Goal: Transaction & Acquisition: Download file/media

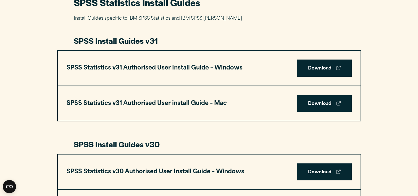
scroll to position [278, 0]
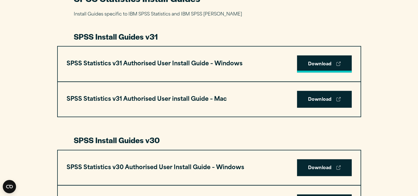
click at [327, 62] on link "Download" at bounding box center [324, 63] width 55 height 17
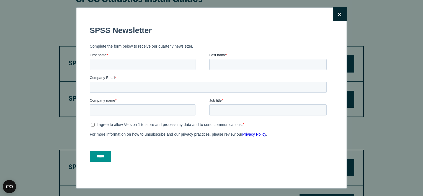
click at [341, 11] on button "Close" at bounding box center [339, 14] width 14 height 14
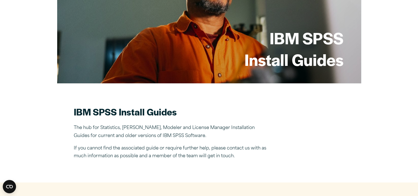
scroll to position [0, 0]
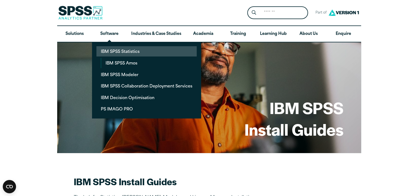
click at [116, 56] on link "IBM SPSS Statistics" at bounding box center [147, 51] width 100 height 10
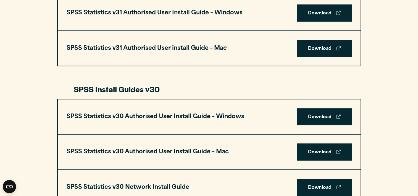
scroll to position [329, 0]
click at [329, 116] on link "Download" at bounding box center [324, 116] width 55 height 17
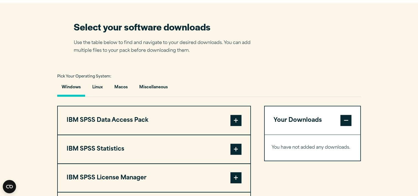
scroll to position [453, 0]
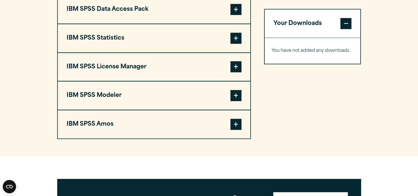
click at [235, 35] on span at bounding box center [236, 38] width 11 height 11
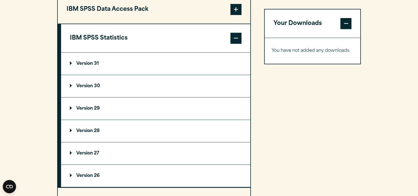
click at [85, 61] on p "Version 31" at bounding box center [84, 63] width 29 height 4
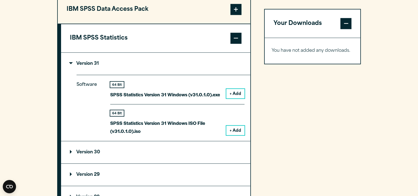
click at [233, 92] on button "+ Add" at bounding box center [236, 93] width 18 height 9
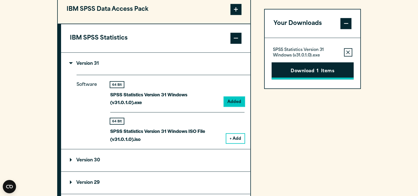
click at [312, 73] on button "Download 1 Items" at bounding box center [313, 70] width 82 height 17
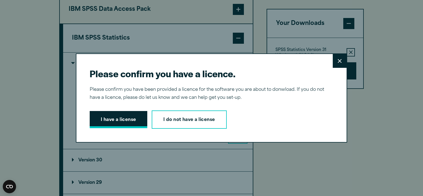
click at [116, 116] on button "I have a license" at bounding box center [119, 119] width 58 height 17
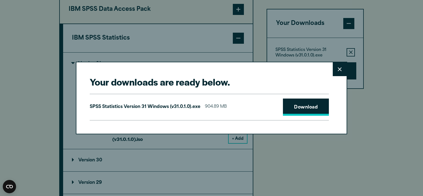
click at [303, 111] on link "Download" at bounding box center [306, 106] width 46 height 17
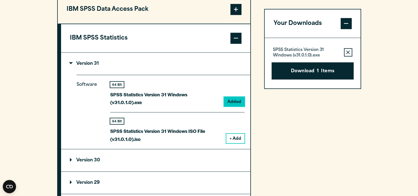
click at [382, 106] on div "Your downloads are ready below. Close SPSS Statistics Version 31 Windows (v31.0…" at bounding box center [209, 98] width 418 height 196
click at [197, 149] on summary "Version 30" at bounding box center [155, 160] width 189 height 22
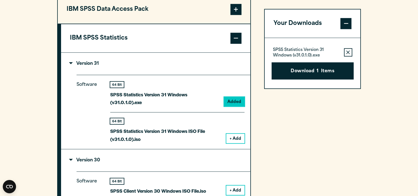
click at [235, 134] on button "+ Add" at bounding box center [236, 138] width 18 height 9
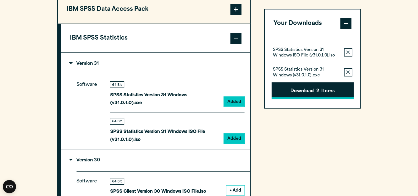
click at [305, 95] on button "Download 2 Items" at bounding box center [313, 90] width 82 height 17
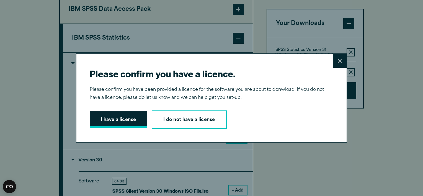
click at [123, 125] on button "I have a license" at bounding box center [119, 119] width 58 height 17
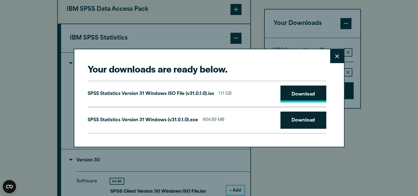
click at [298, 93] on link "Download" at bounding box center [304, 93] width 46 height 17
click at [308, 118] on link "Download" at bounding box center [304, 119] width 46 height 17
click at [385, 98] on div "Your downloads are ready below. Close SPSS Statistics Version 31 Windows ISO Fi…" at bounding box center [209, 98] width 418 height 196
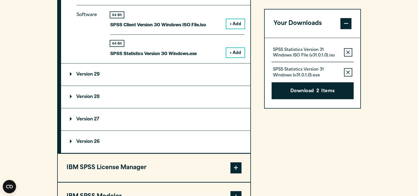
scroll to position [627, 0]
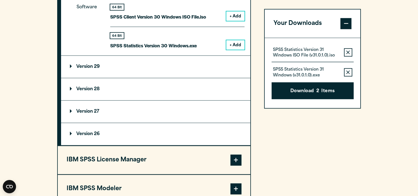
click at [237, 154] on span at bounding box center [236, 159] width 11 height 11
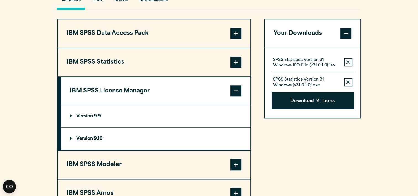
scroll to position [433, 0]
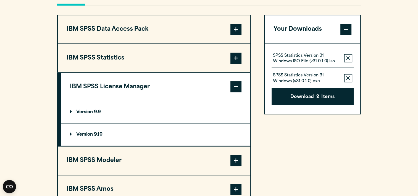
click at [127, 60] on button "IBM SPSS Statistics" at bounding box center [154, 58] width 193 height 28
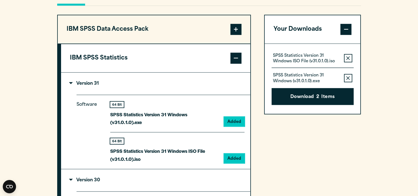
click at [226, 32] on button "IBM SPSS Data Access Pack" at bounding box center [154, 29] width 193 height 28
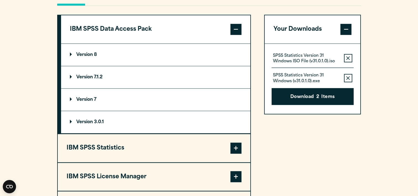
click at [132, 181] on button "IBM SPSS License Manager" at bounding box center [154, 177] width 193 height 28
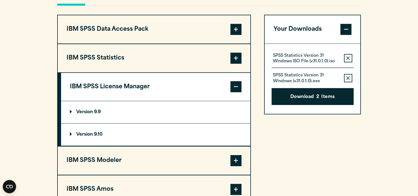
click at [145, 161] on button "IBM SPSS Modeler" at bounding box center [154, 160] width 193 height 28
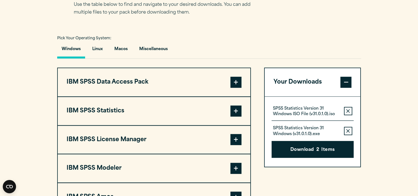
scroll to position [381, 0]
click at [232, 108] on span at bounding box center [236, 110] width 11 height 11
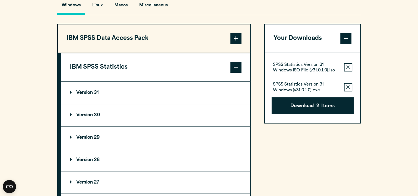
scroll to position [425, 0]
click at [101, 112] on summary "Version 30" at bounding box center [155, 115] width 189 height 22
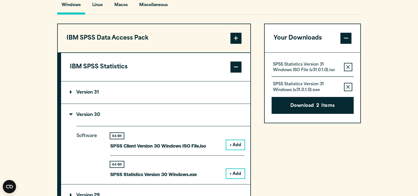
click at [235, 172] on button "+ Add" at bounding box center [236, 173] width 18 height 9
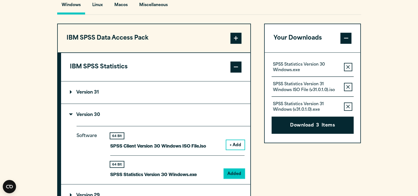
click at [348, 89] on button "Remove this item from your software download list" at bounding box center [348, 87] width 8 height 8
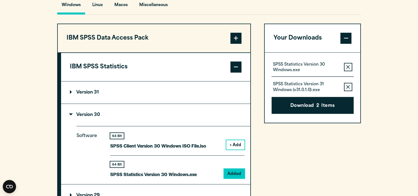
click at [348, 89] on button "Remove this item from your software download list" at bounding box center [348, 87] width 8 height 8
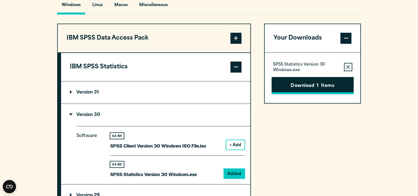
click at [314, 84] on button "Download 1 Items" at bounding box center [313, 85] width 82 height 17
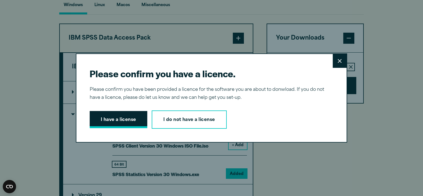
click at [109, 126] on button "I have a license" at bounding box center [119, 119] width 58 height 17
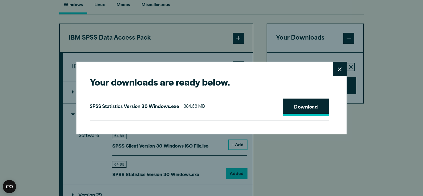
click at [303, 110] on link "Download" at bounding box center [306, 106] width 46 height 17
click at [303, 108] on link "Download" at bounding box center [306, 106] width 46 height 17
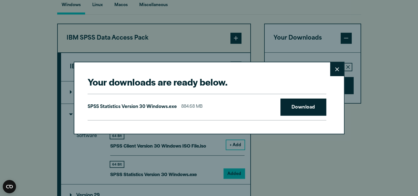
drag, startPoint x: 299, startPoint y: 53, endPoint x: 367, endPoint y: 144, distance: 113.0
click at [367, 144] on div "Your downloads are ready below. Close SPSS Statistics Version 30 Windows.exe 88…" at bounding box center [209, 98] width 418 height 196
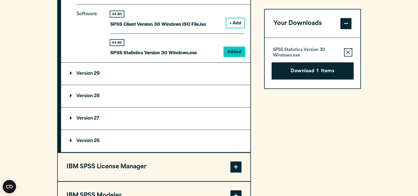
scroll to position [540, 0]
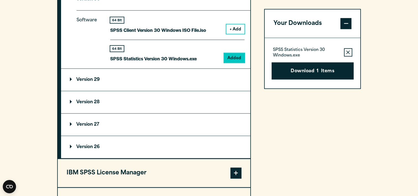
click at [168, 99] on summary "Version 28" at bounding box center [155, 102] width 189 height 22
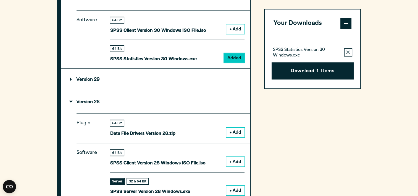
click at [180, 83] on summary "Version 29" at bounding box center [155, 80] width 189 height 22
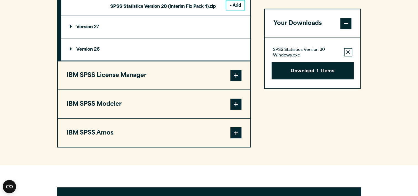
scroll to position [1160, 0]
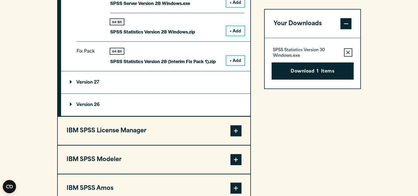
click at [232, 129] on span at bounding box center [236, 130] width 11 height 11
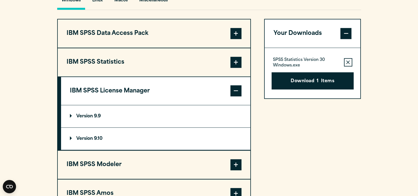
scroll to position [374, 0]
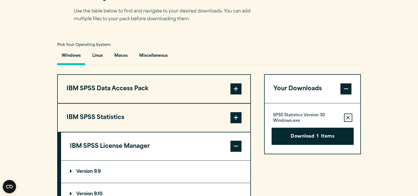
click at [237, 88] on span at bounding box center [236, 88] width 11 height 11
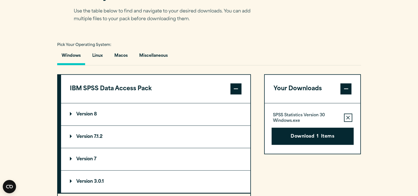
scroll to position [405, 0]
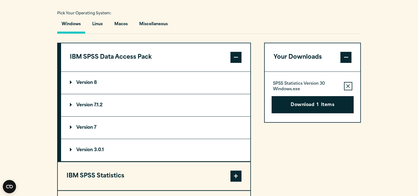
click at [231, 86] on summary "Version 8" at bounding box center [155, 83] width 189 height 22
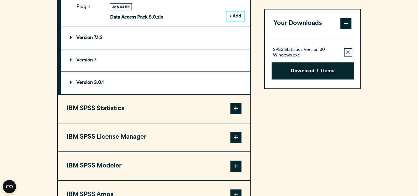
scroll to position [502, 0]
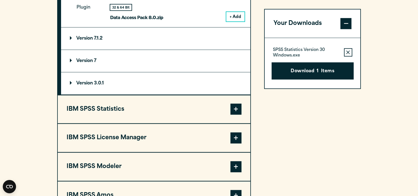
click at [234, 110] on span at bounding box center [236, 108] width 11 height 11
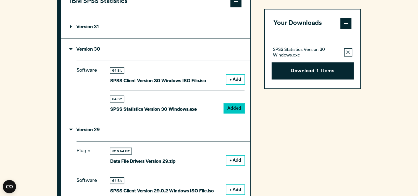
scroll to position [490, 0]
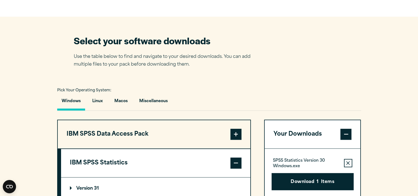
scroll to position [324, 0]
